Goal: Information Seeking & Learning: Learn about a topic

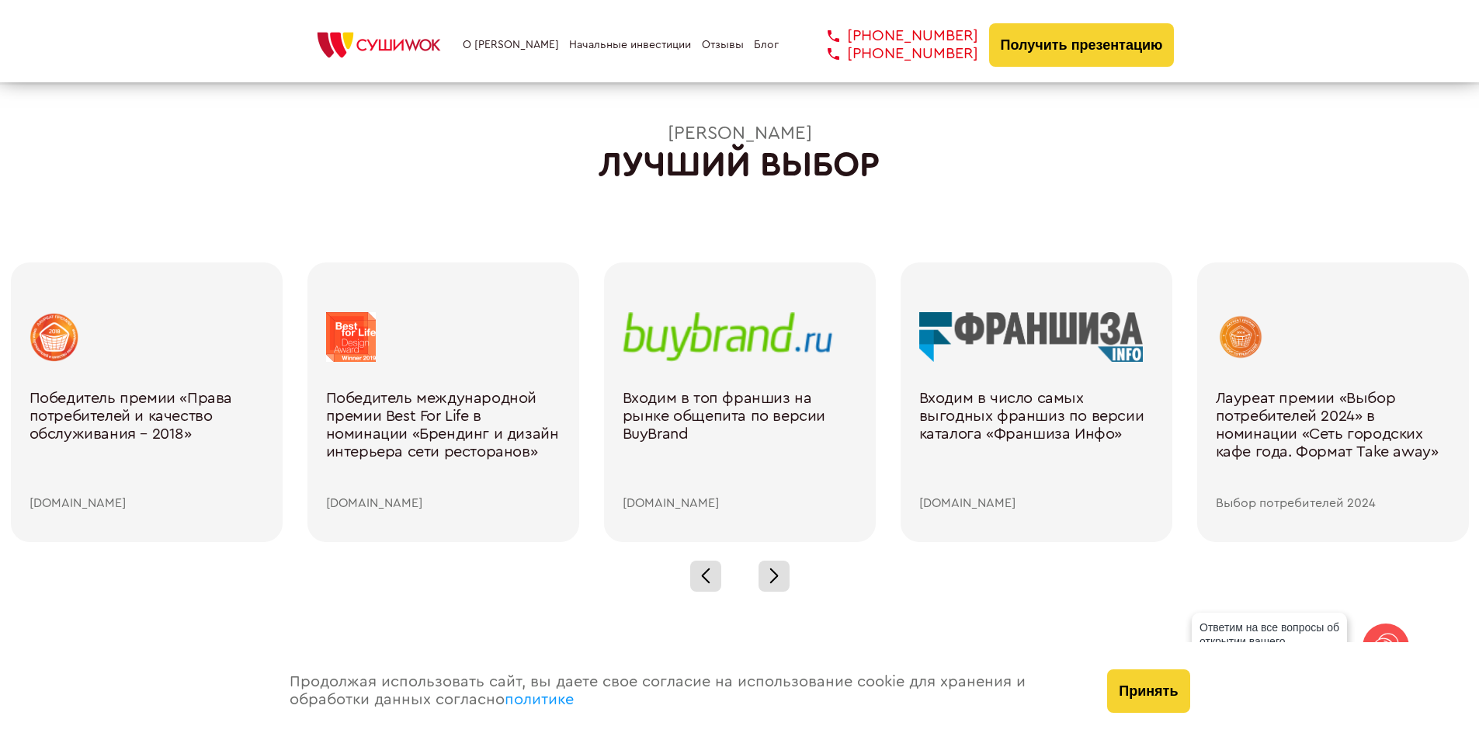
scroll to position [2097, 0]
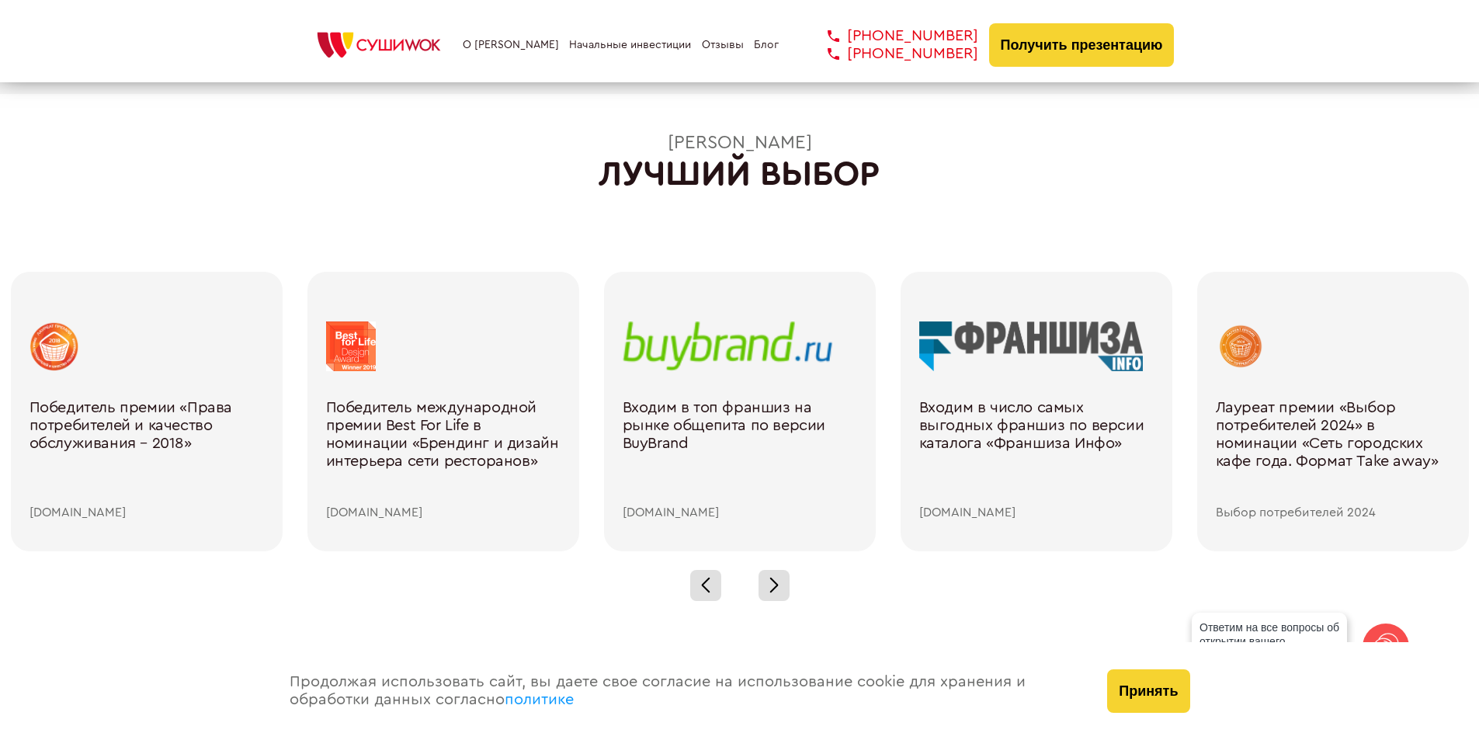
click at [769, 43] on link "Блог" at bounding box center [766, 45] width 25 height 12
click at [765, 44] on link "Блог" at bounding box center [766, 45] width 25 height 12
click at [765, 43] on link "Блог" at bounding box center [766, 45] width 25 height 12
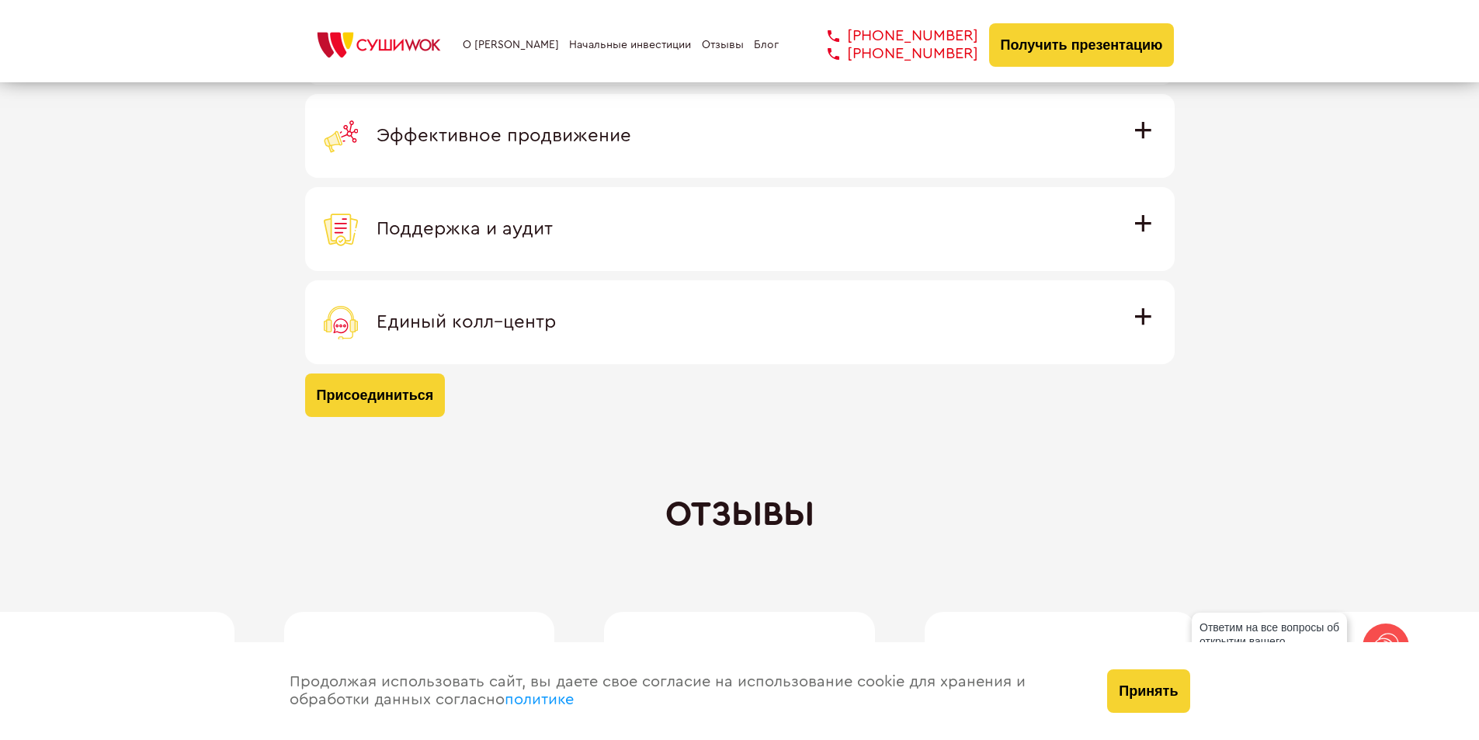
scroll to position [4737, 0]
click at [429, 320] on span "Единый колл–центр" at bounding box center [466, 320] width 179 height 19
click at [0, 0] on input "Единый колл–центр Полностью интегрирован с программным обеспечением: вы не проп…" at bounding box center [0, 0] width 0 height 0
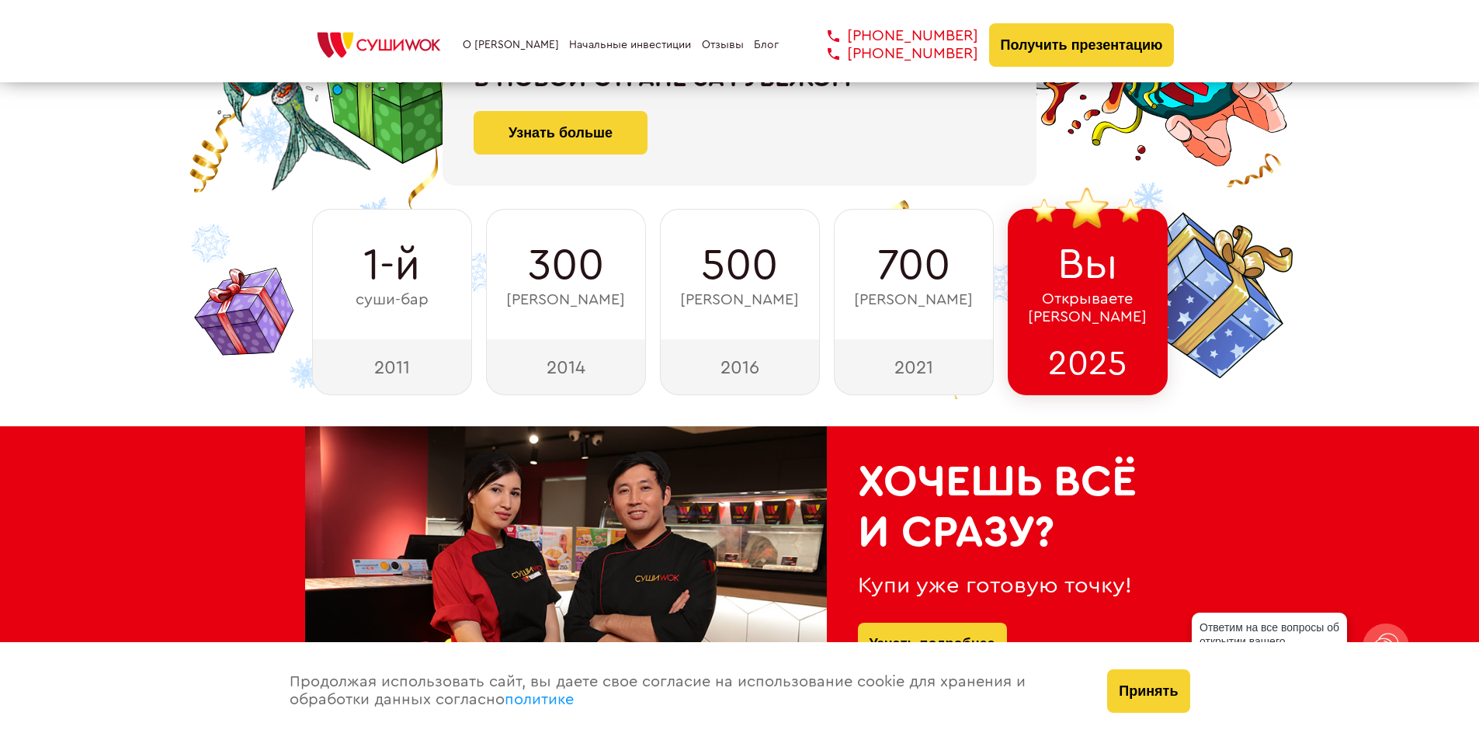
scroll to position [258, 0]
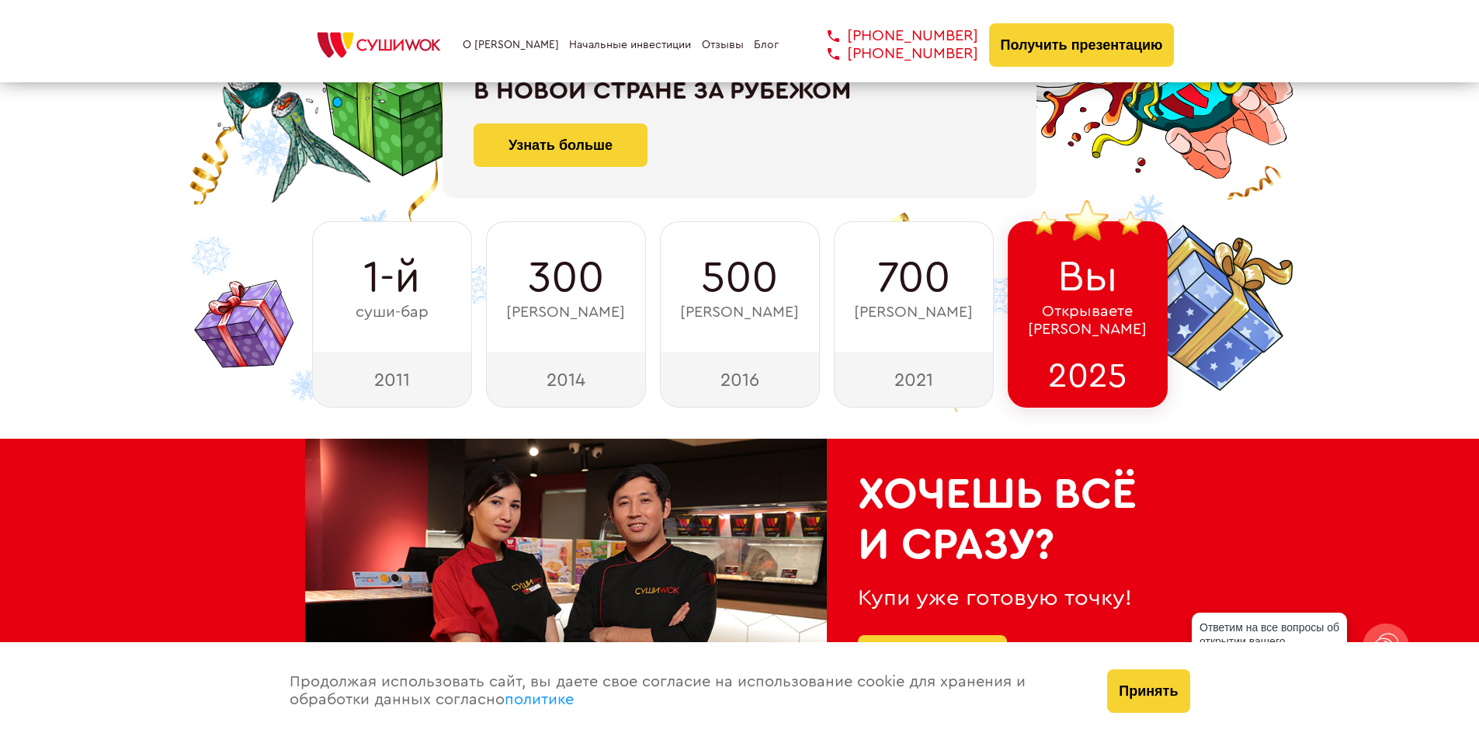
click at [513, 47] on link "О [PERSON_NAME]" at bounding box center [511, 45] width 96 height 12
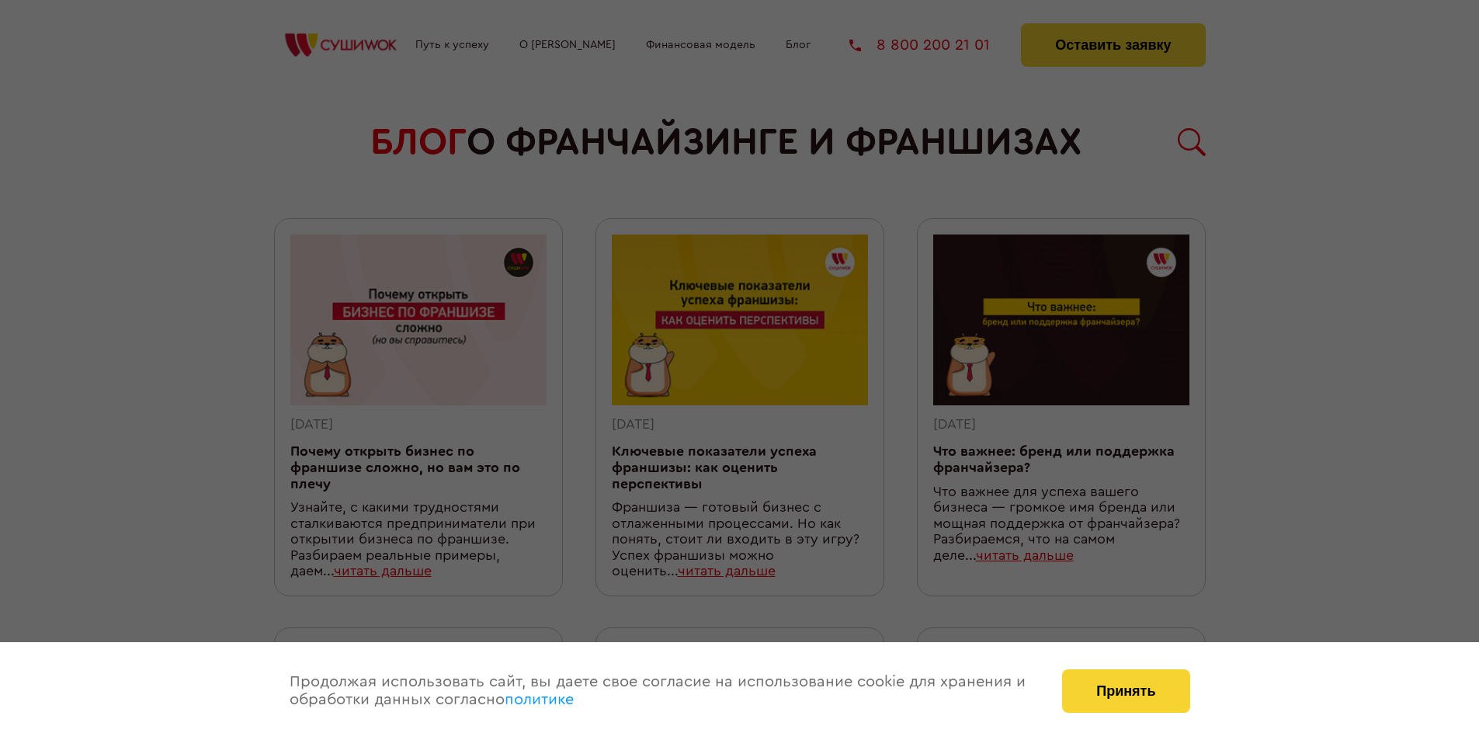
click at [449, 46] on div at bounding box center [739, 370] width 1479 height 740
click at [777, 79] on div at bounding box center [739, 370] width 1479 height 740
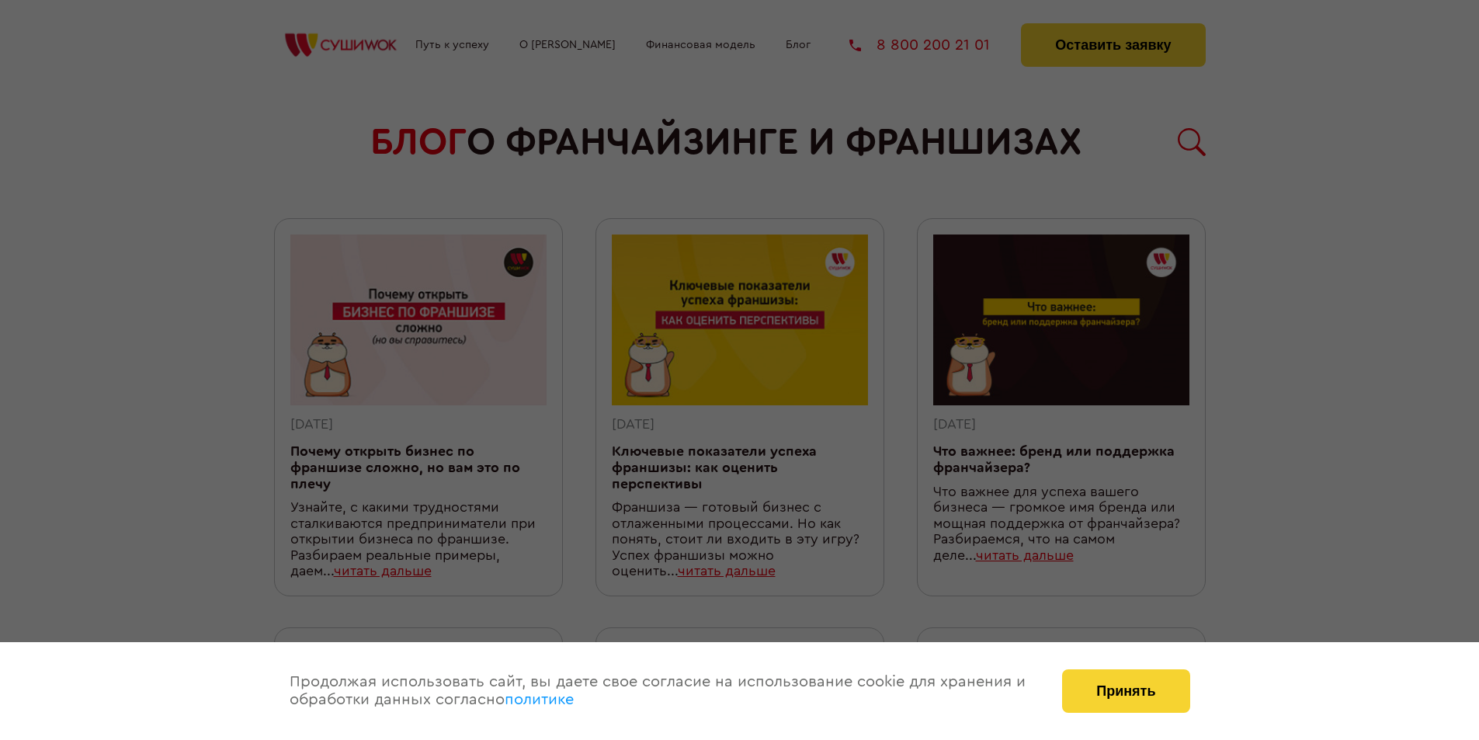
click at [777, 79] on div at bounding box center [739, 370] width 1479 height 740
click at [1381, 59] on div at bounding box center [739, 370] width 1479 height 740
click at [176, 71] on div at bounding box center [739, 370] width 1479 height 740
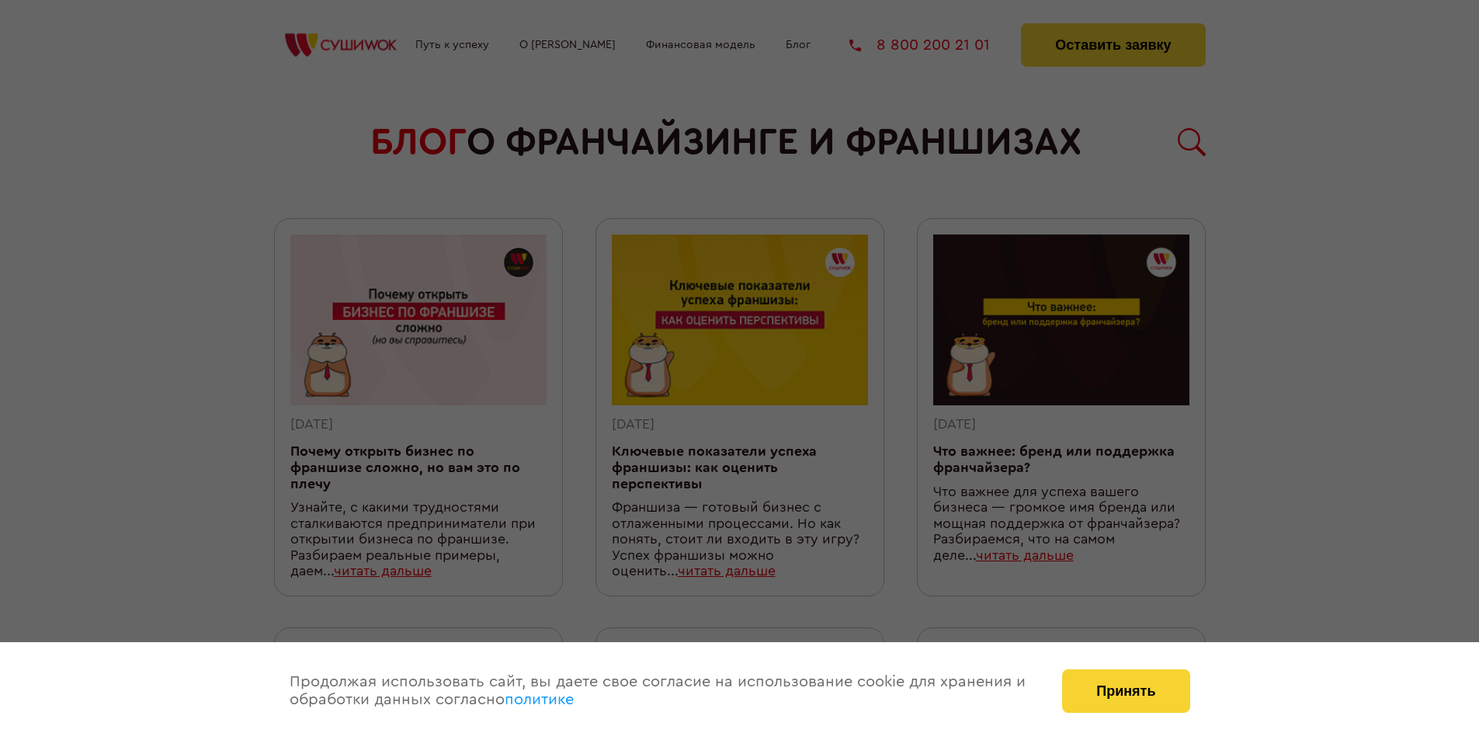
click at [176, 71] on div at bounding box center [739, 370] width 1479 height 740
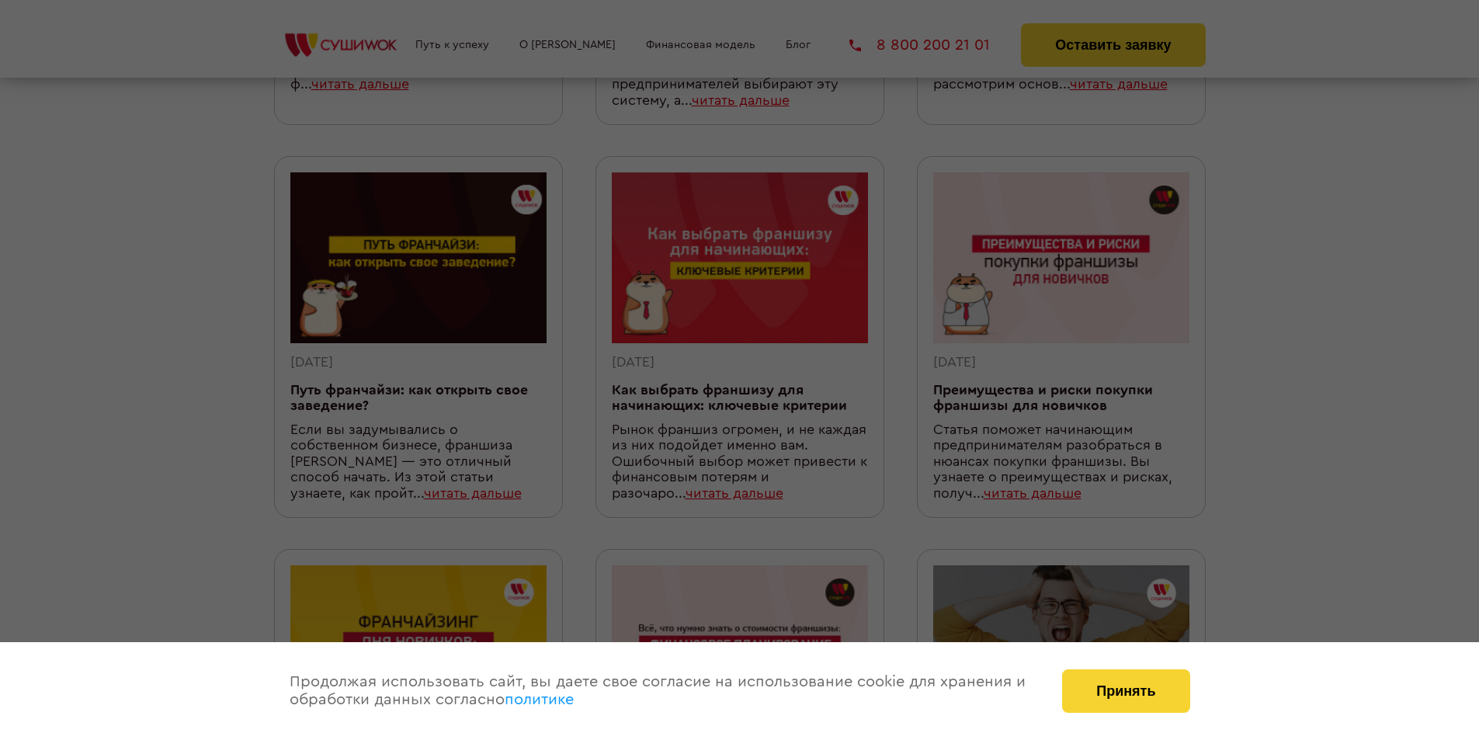
scroll to position [854, 0]
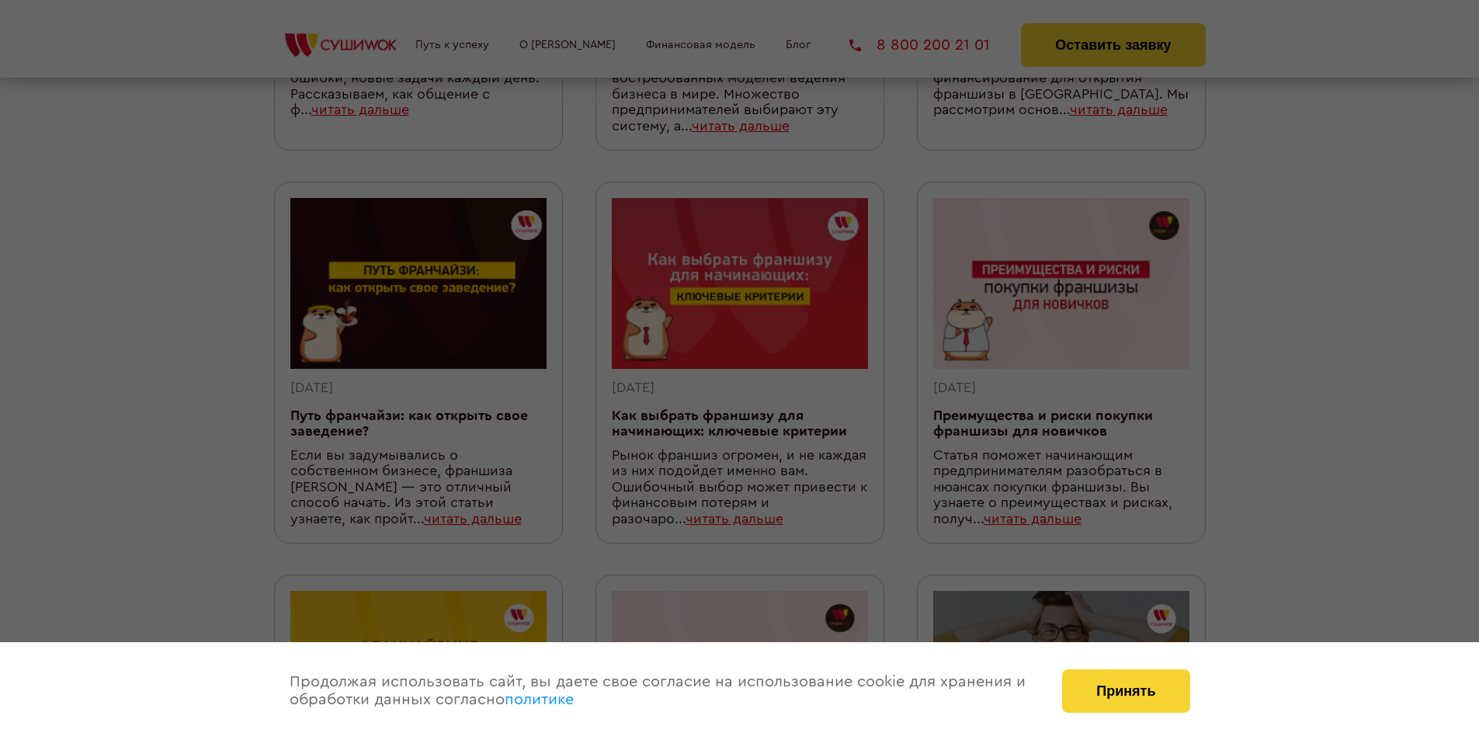
click at [1274, 207] on div at bounding box center [739, 370] width 1479 height 740
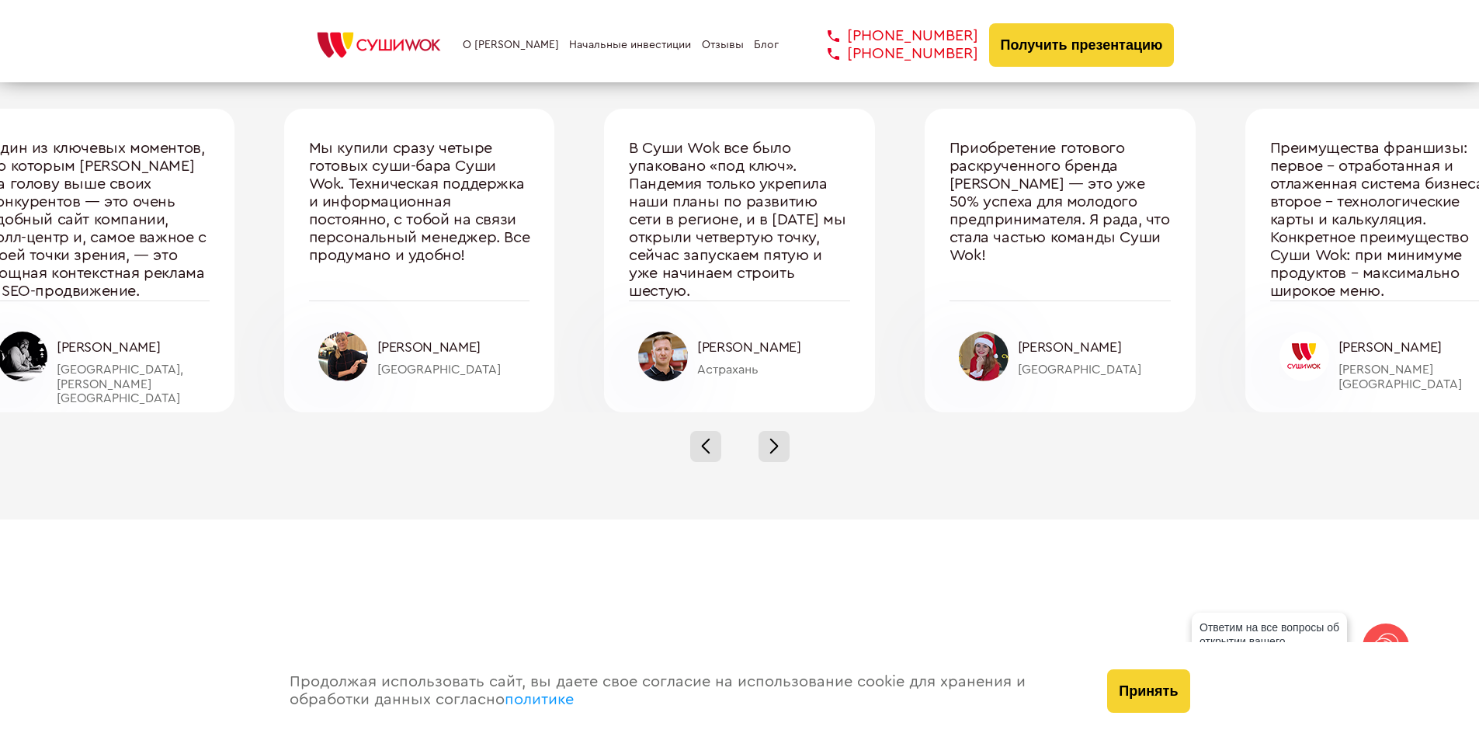
scroll to position [5232, 0]
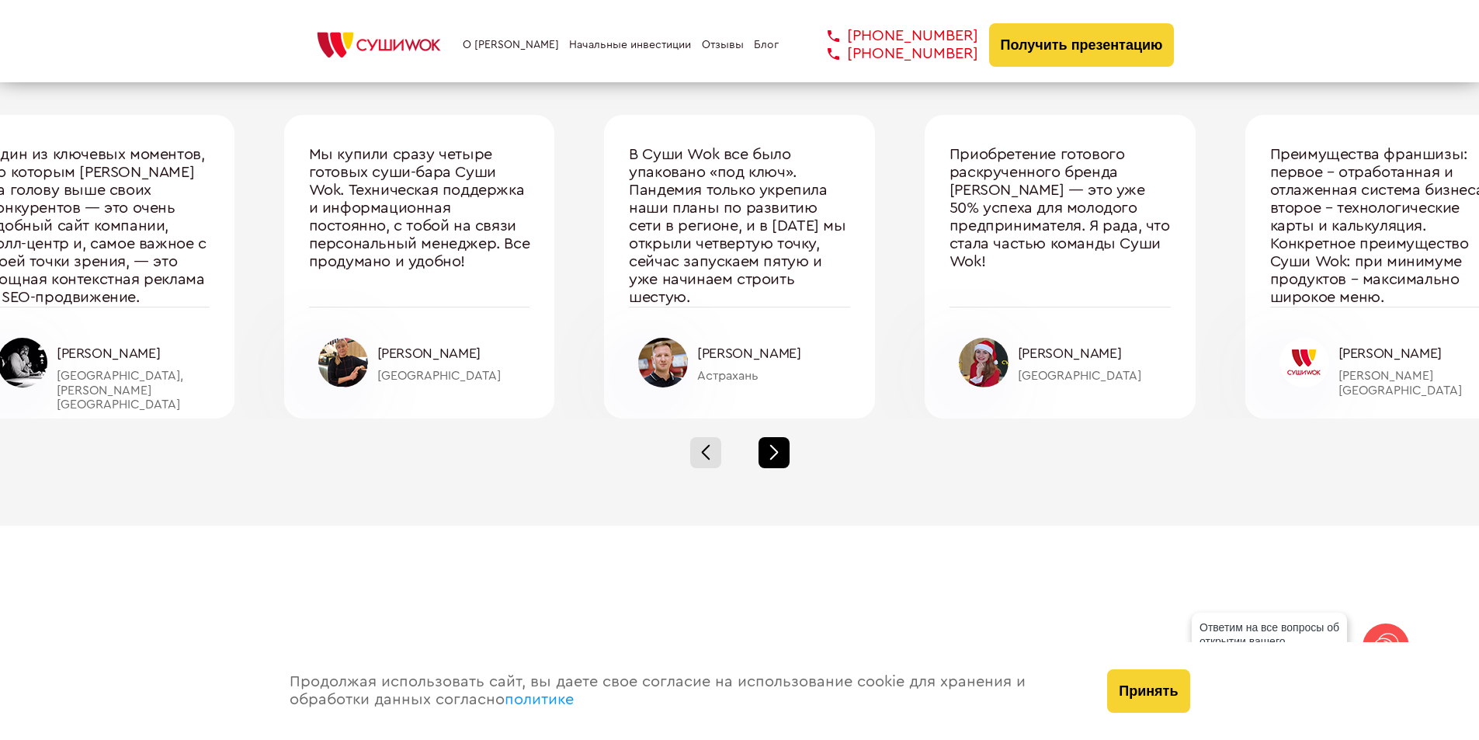
click at [774, 449] on span at bounding box center [774, 449] width 9 height 9
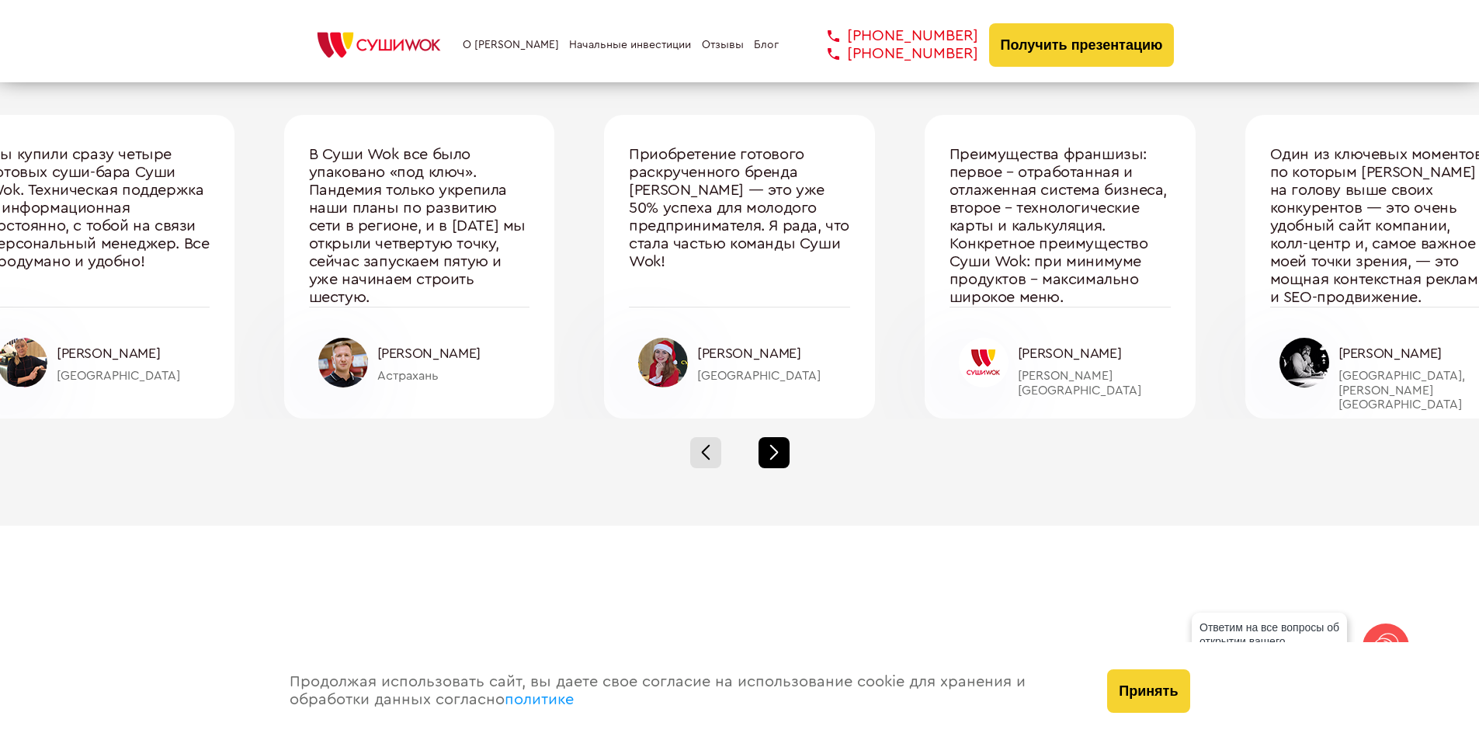
click at [774, 450] on span at bounding box center [774, 449] width 9 height 9
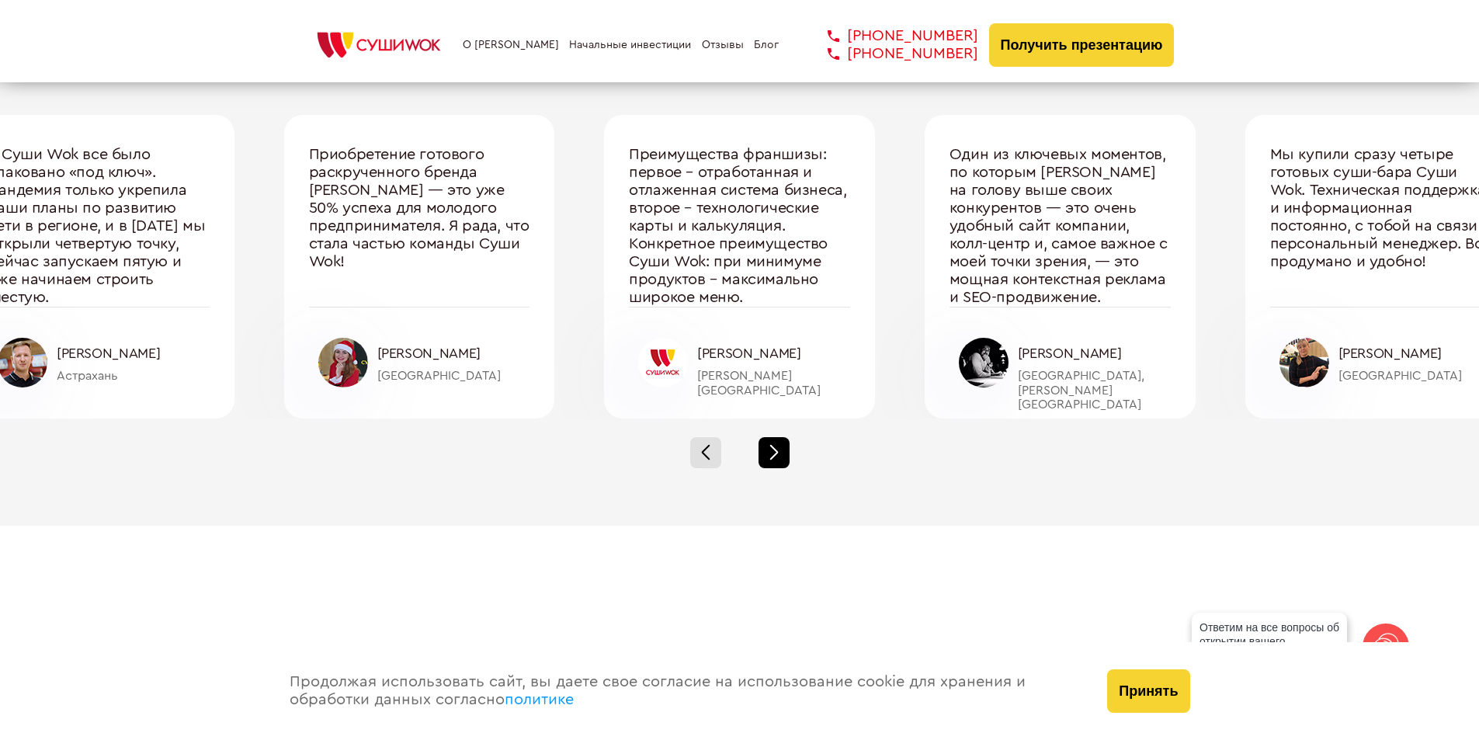
click at [774, 455] on span at bounding box center [774, 456] width 9 height 9
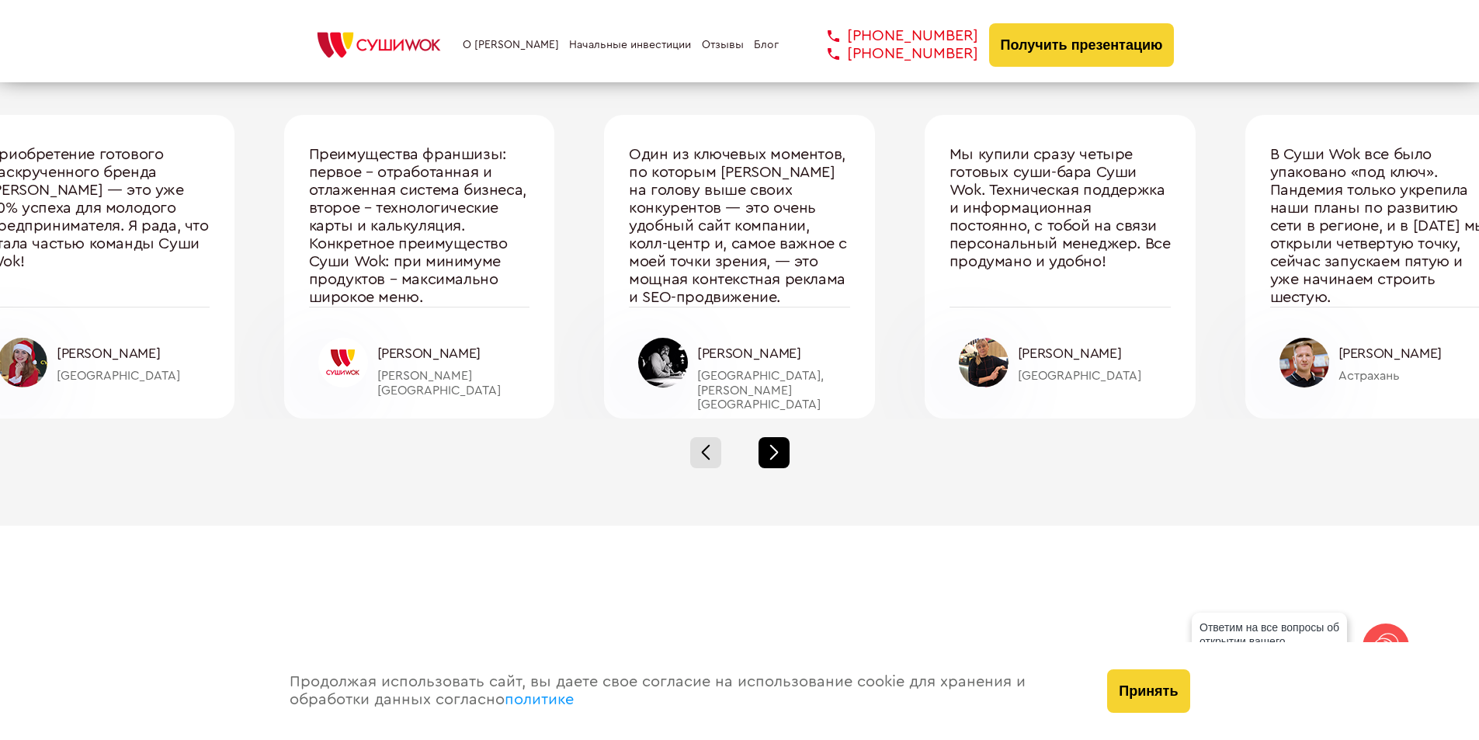
click at [774, 455] on span at bounding box center [774, 456] width 9 height 9
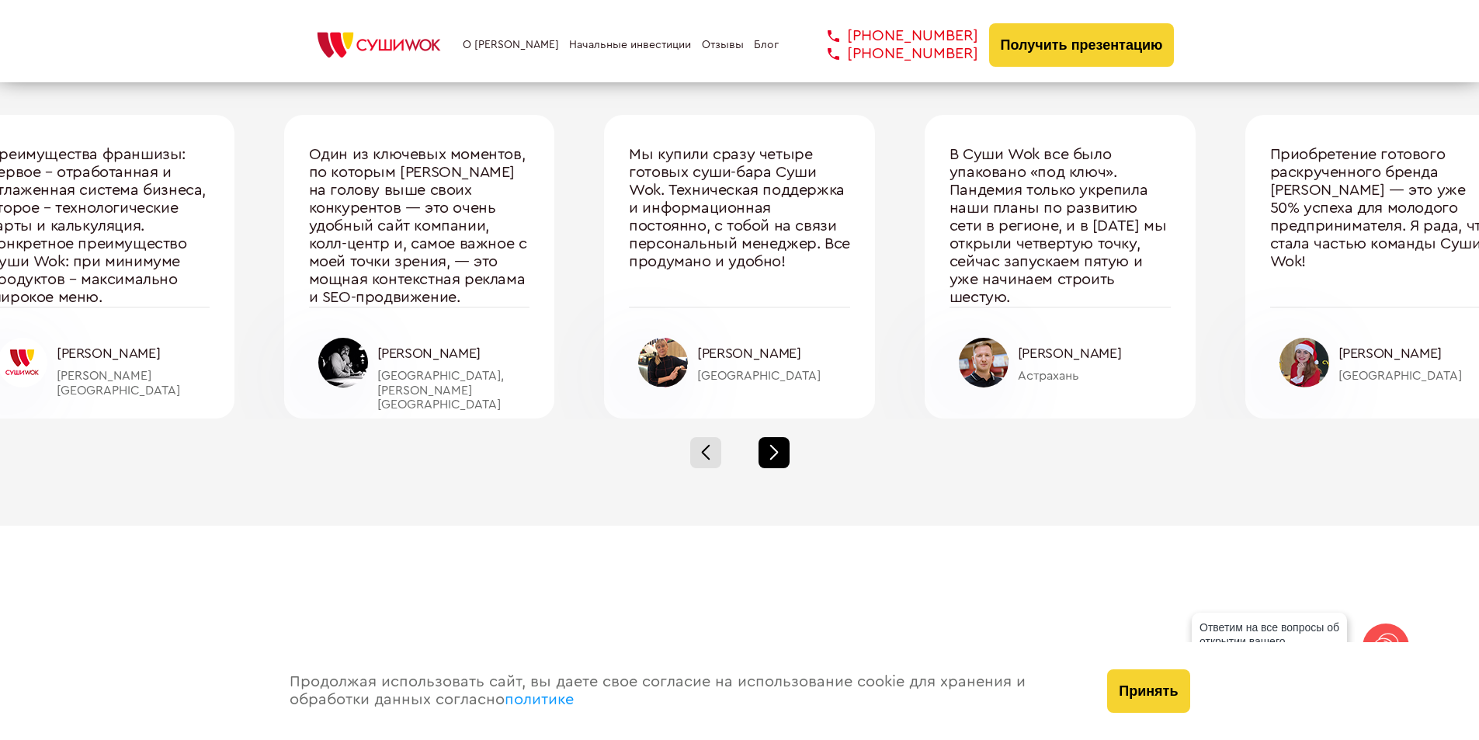
click at [774, 455] on span at bounding box center [774, 456] width 9 height 9
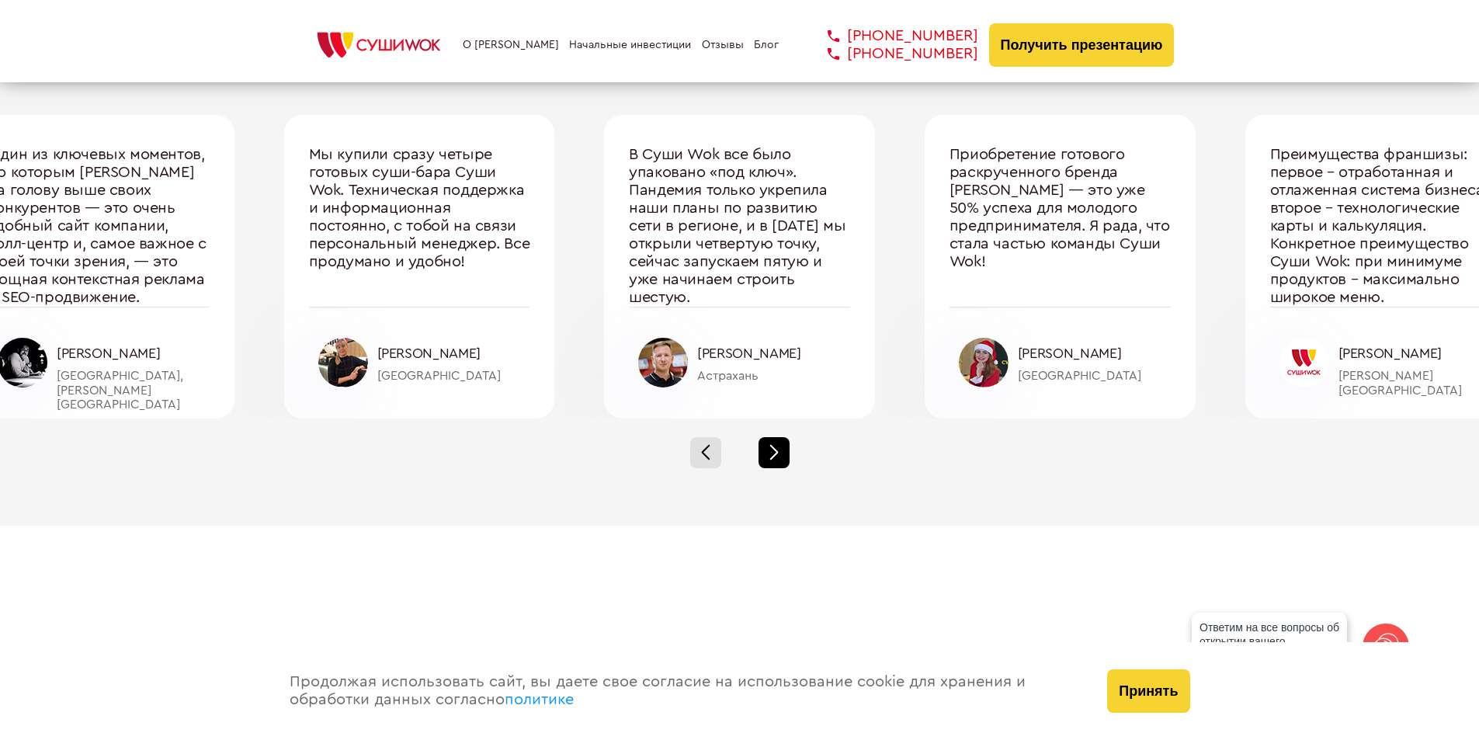
click at [774, 455] on span at bounding box center [774, 456] width 9 height 9
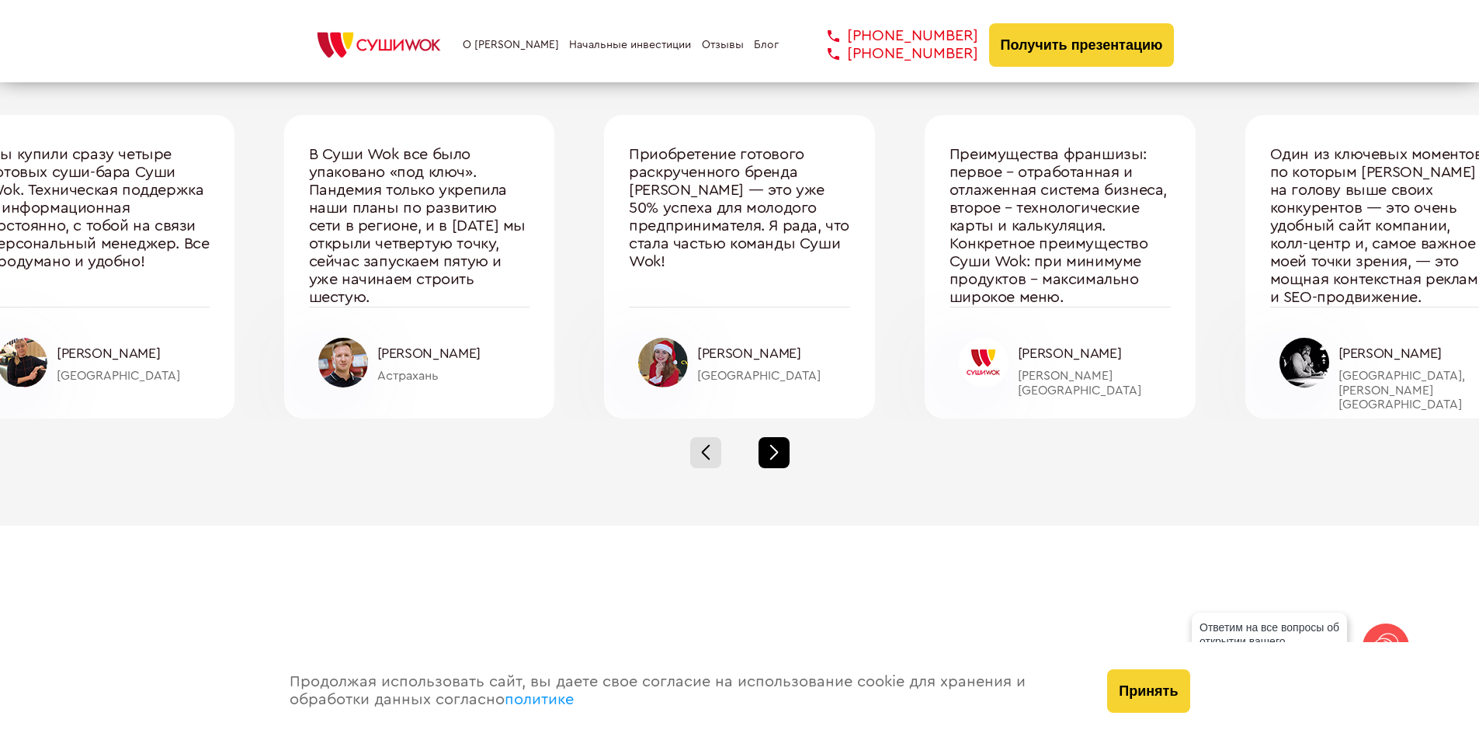
click at [774, 455] on span at bounding box center [774, 456] width 9 height 9
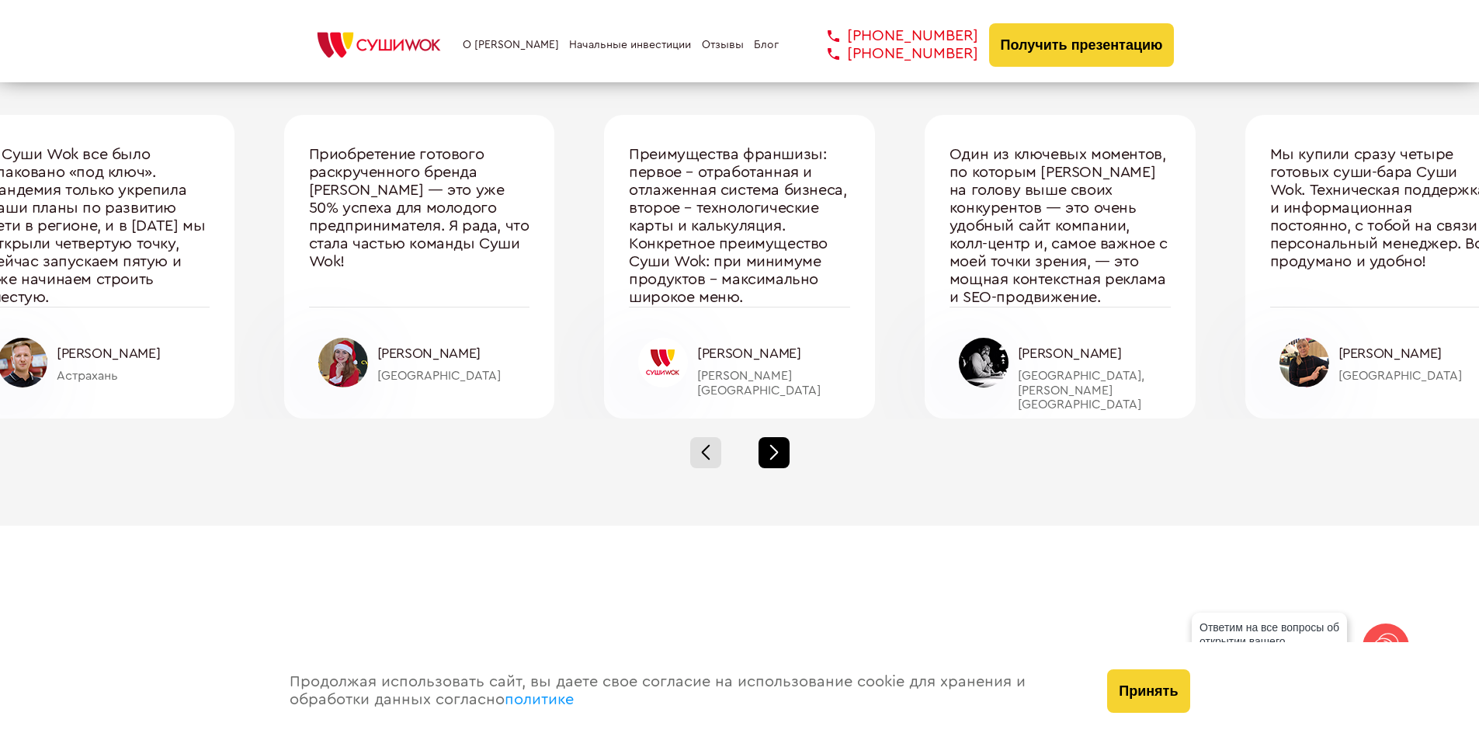
click at [774, 455] on span at bounding box center [774, 456] width 9 height 9
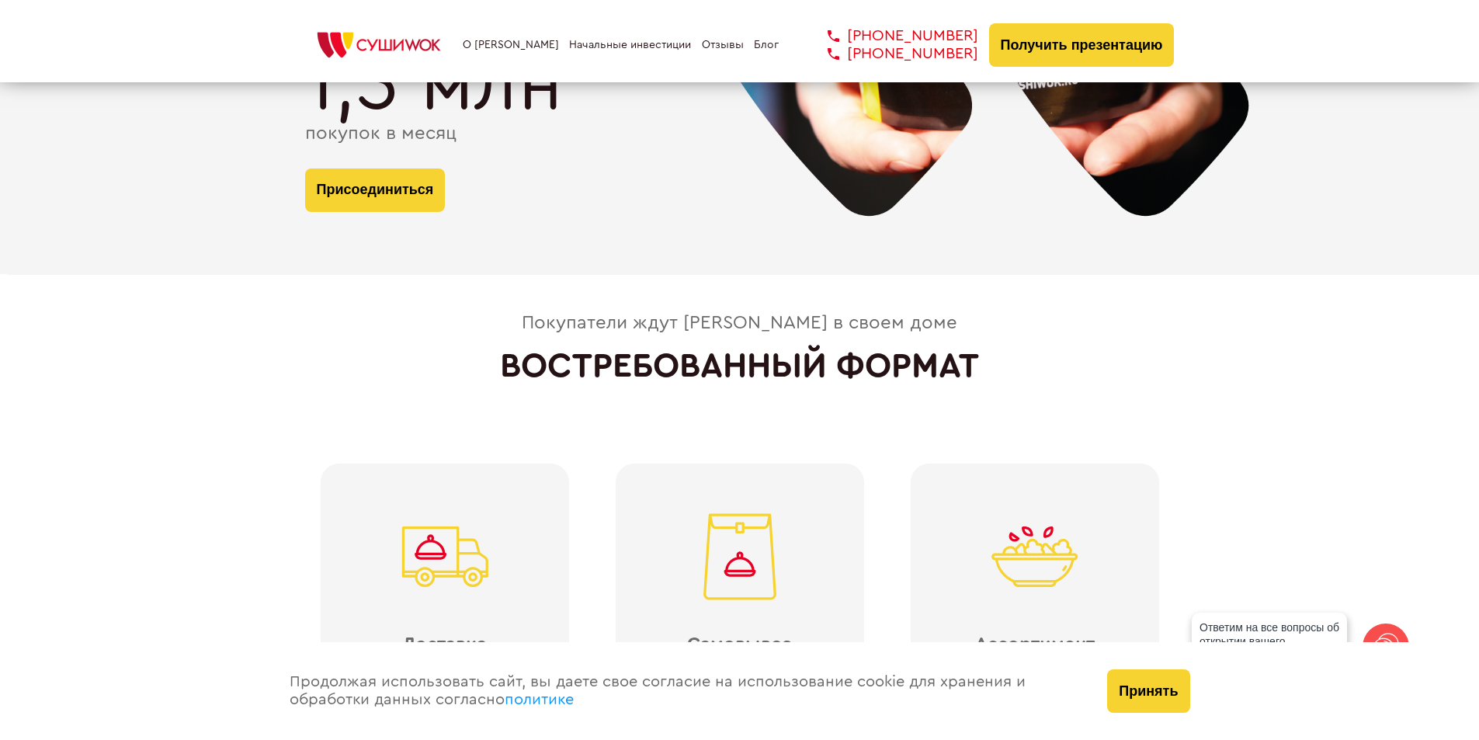
scroll to position [3213, 0]
